Goal: Transaction & Acquisition: Purchase product/service

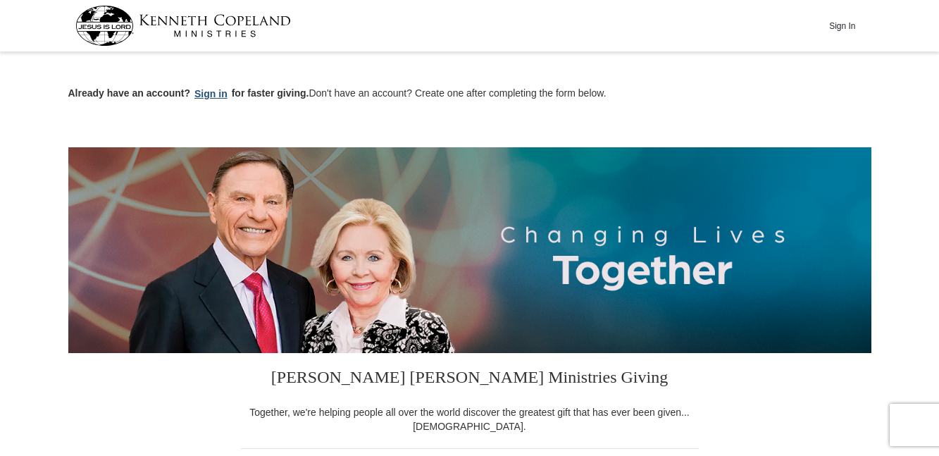
click at [211, 91] on button "Sign in" at bounding box center [211, 94] width 42 height 16
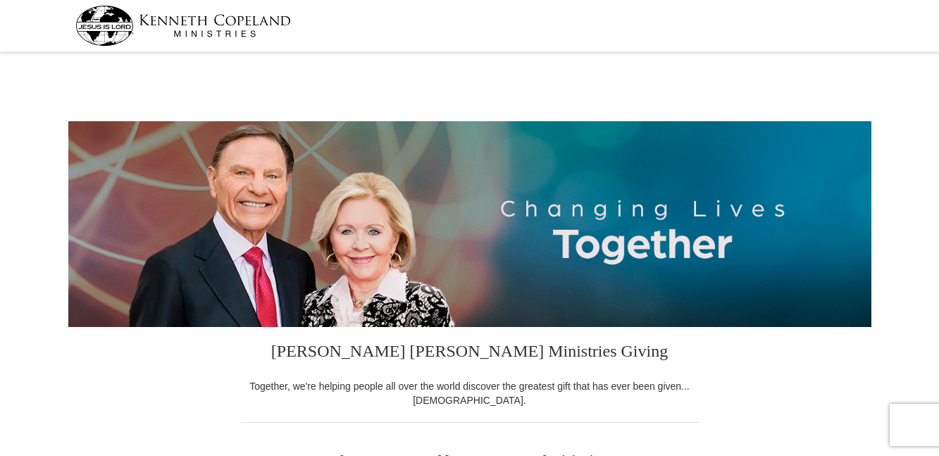
select select "TX"
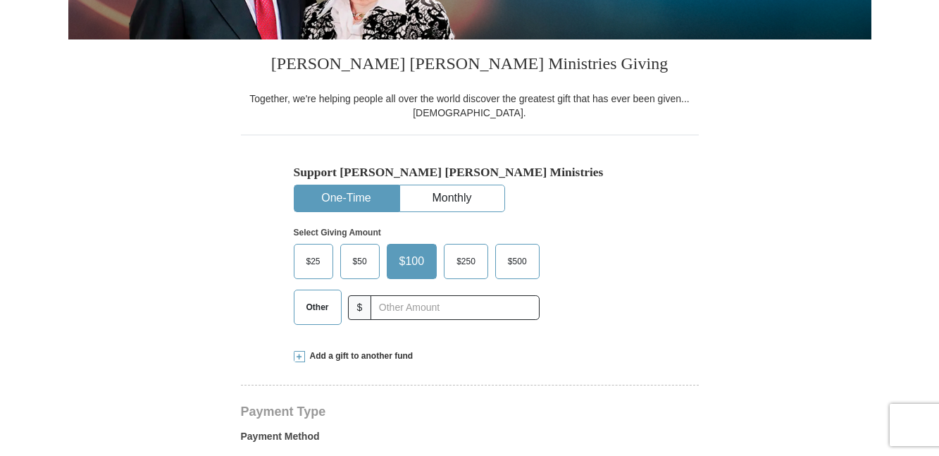
scroll to position [287, 0]
click at [303, 258] on span "$25" at bounding box center [313, 261] width 28 height 21
click at [0, 0] on input "$25" at bounding box center [0, 0] width 0 height 0
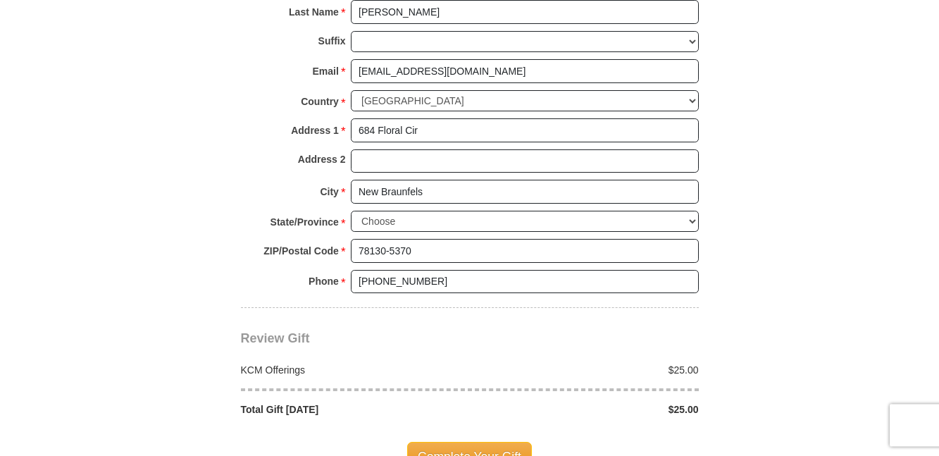
scroll to position [1077, 0]
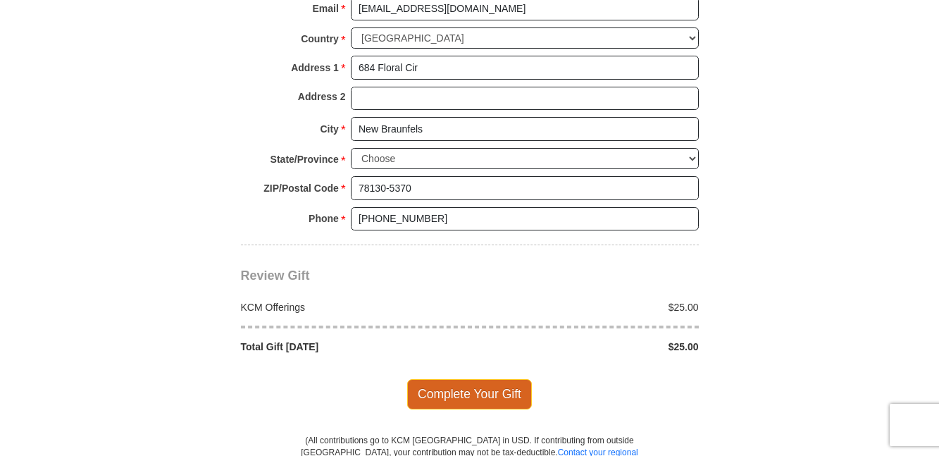
click at [457, 390] on span "Complete Your Gift" at bounding box center [469, 394] width 125 height 30
